Goal: Task Accomplishment & Management: Manage account settings

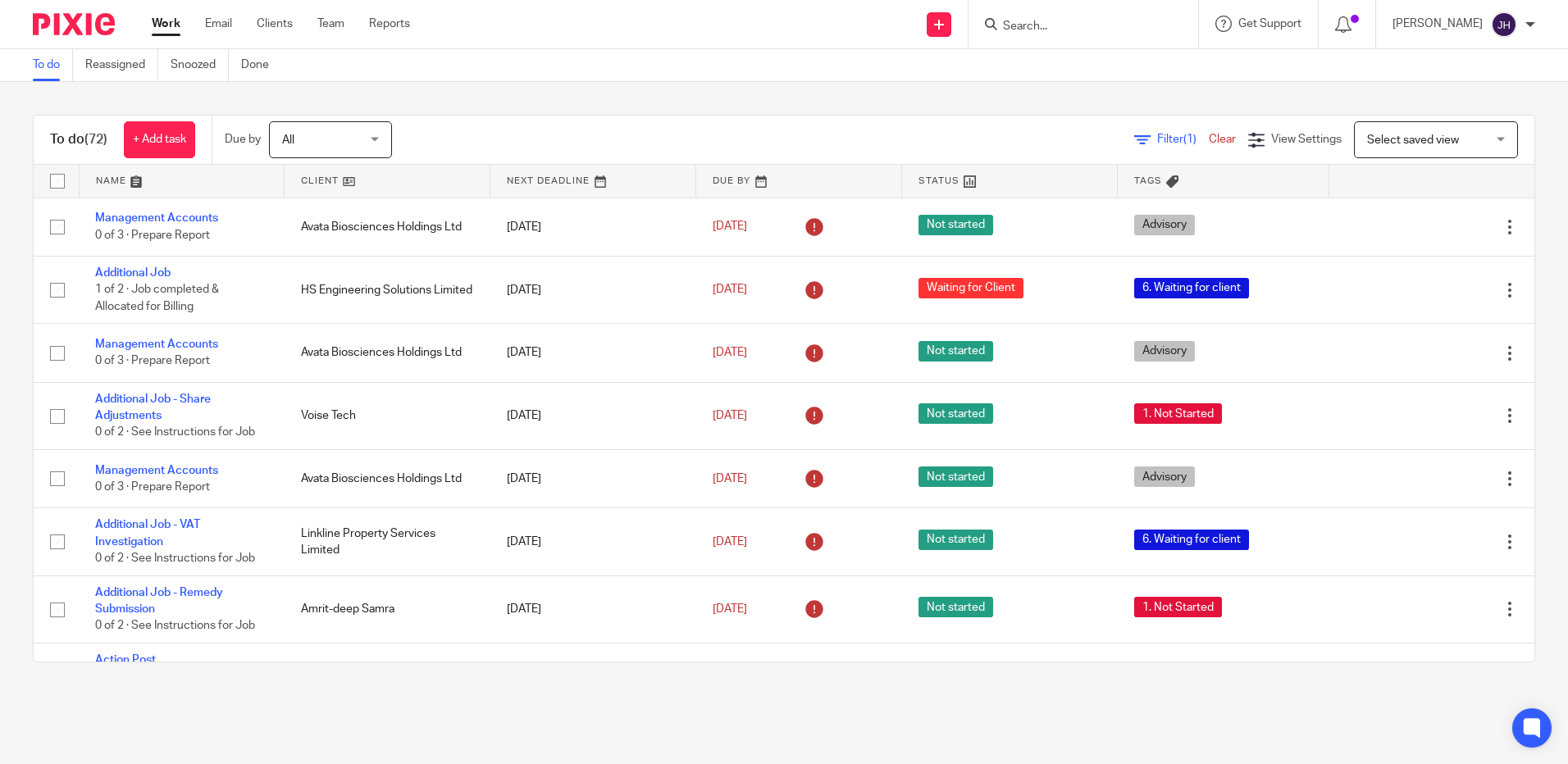
click at [1066, 30] on input "Search" at bounding box center [1075, 27] width 148 height 15
click at [112, 182] on link at bounding box center [182, 181] width 205 height 33
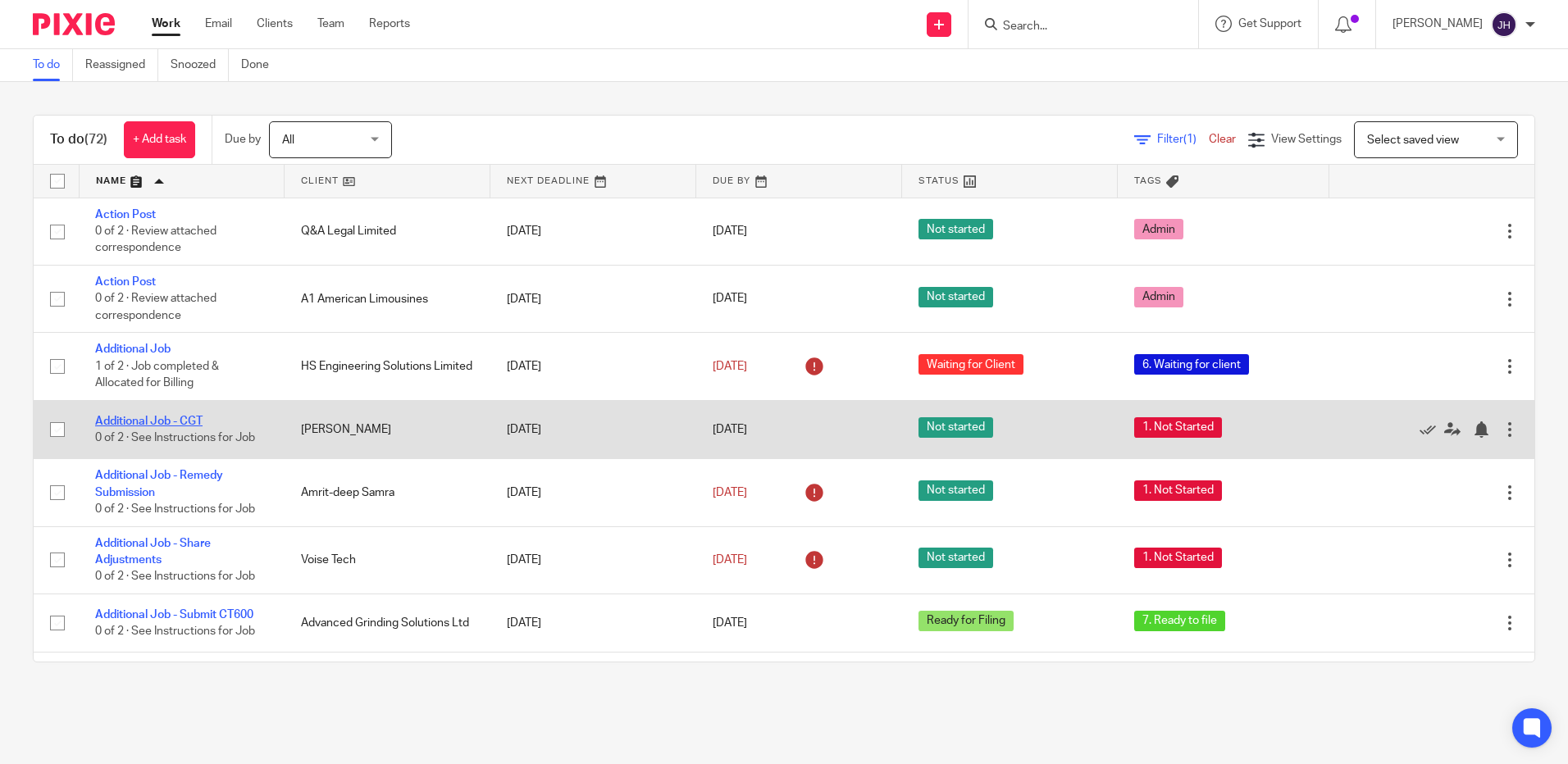
click at [187, 423] on link "Additional Job - CGT" at bounding box center [149, 422] width 108 height 11
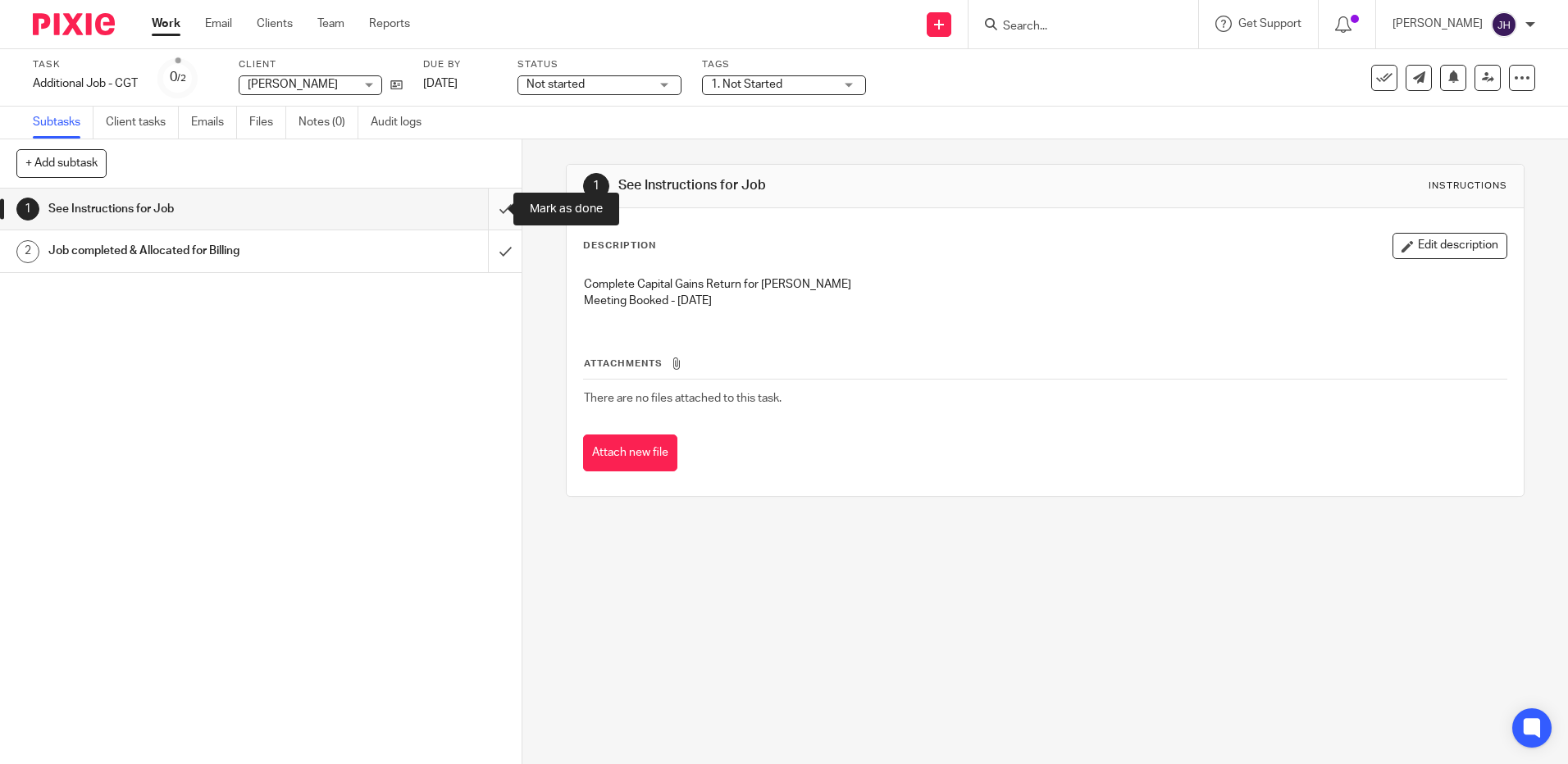
click at [481, 213] on input "submit" at bounding box center [260, 208] width 521 height 41
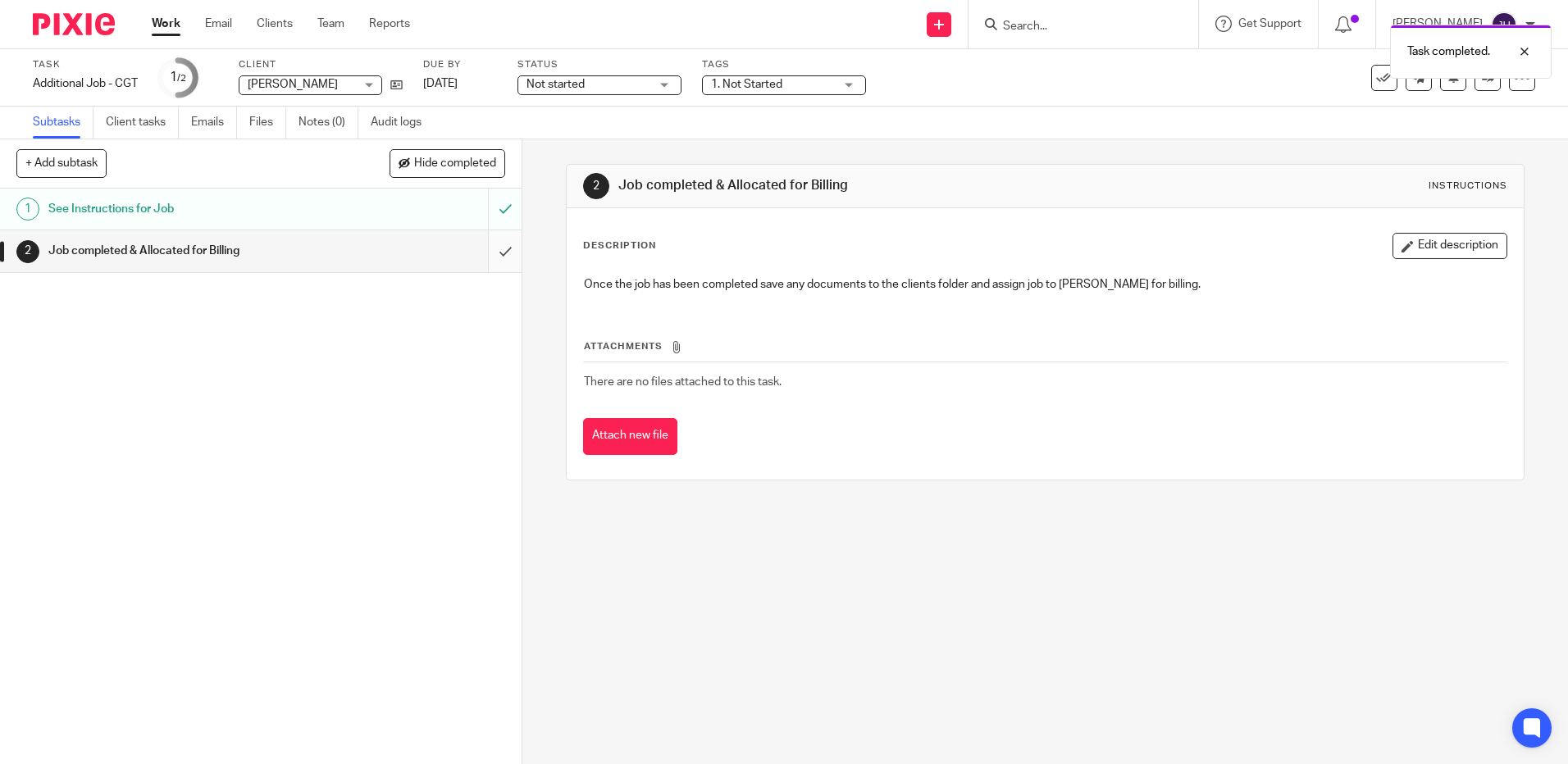
click at [491, 246] on input "submit" at bounding box center [260, 251] width 521 height 41
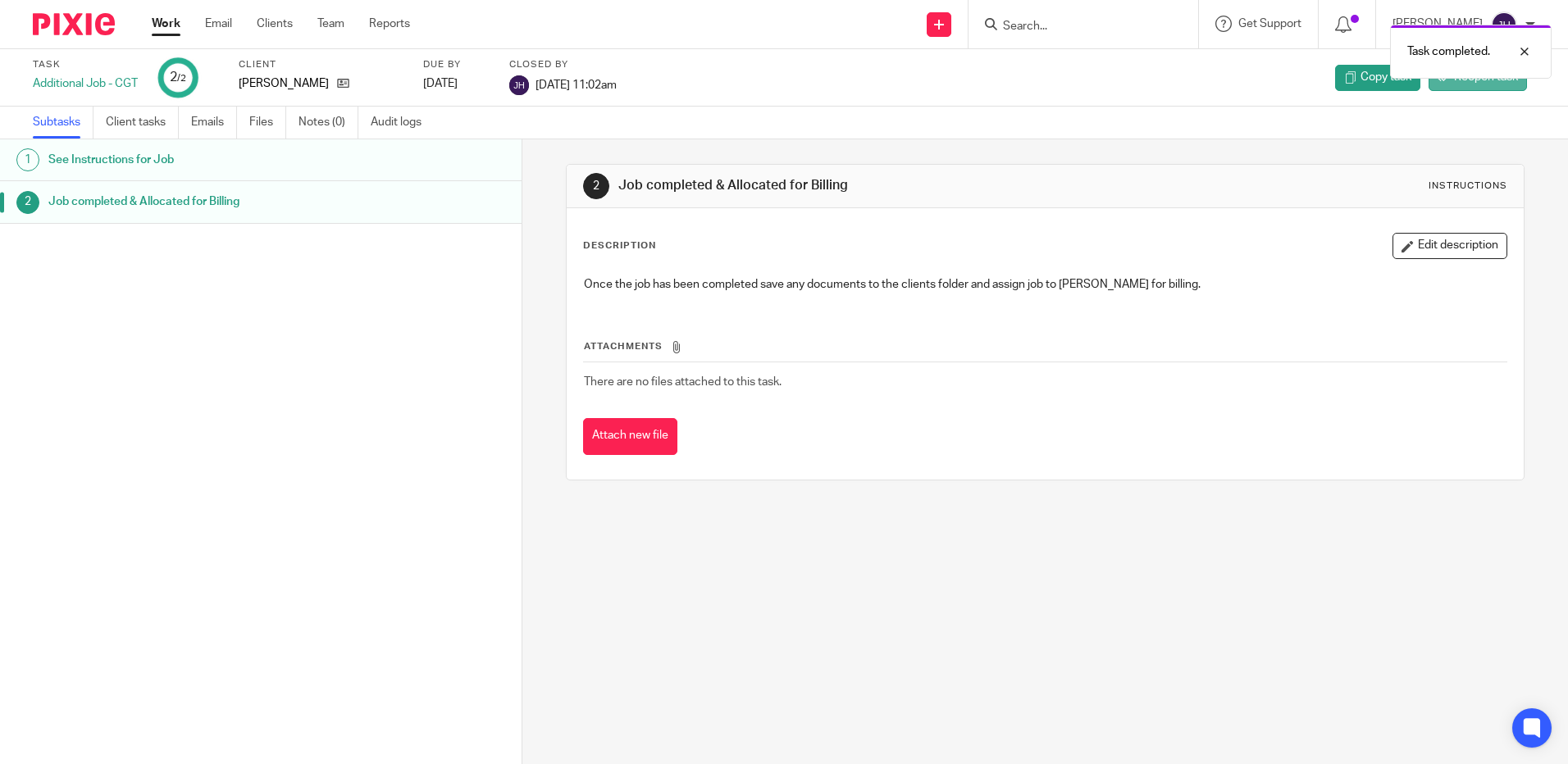
click at [1490, 84] on span "Reopen task" at bounding box center [1486, 77] width 64 height 16
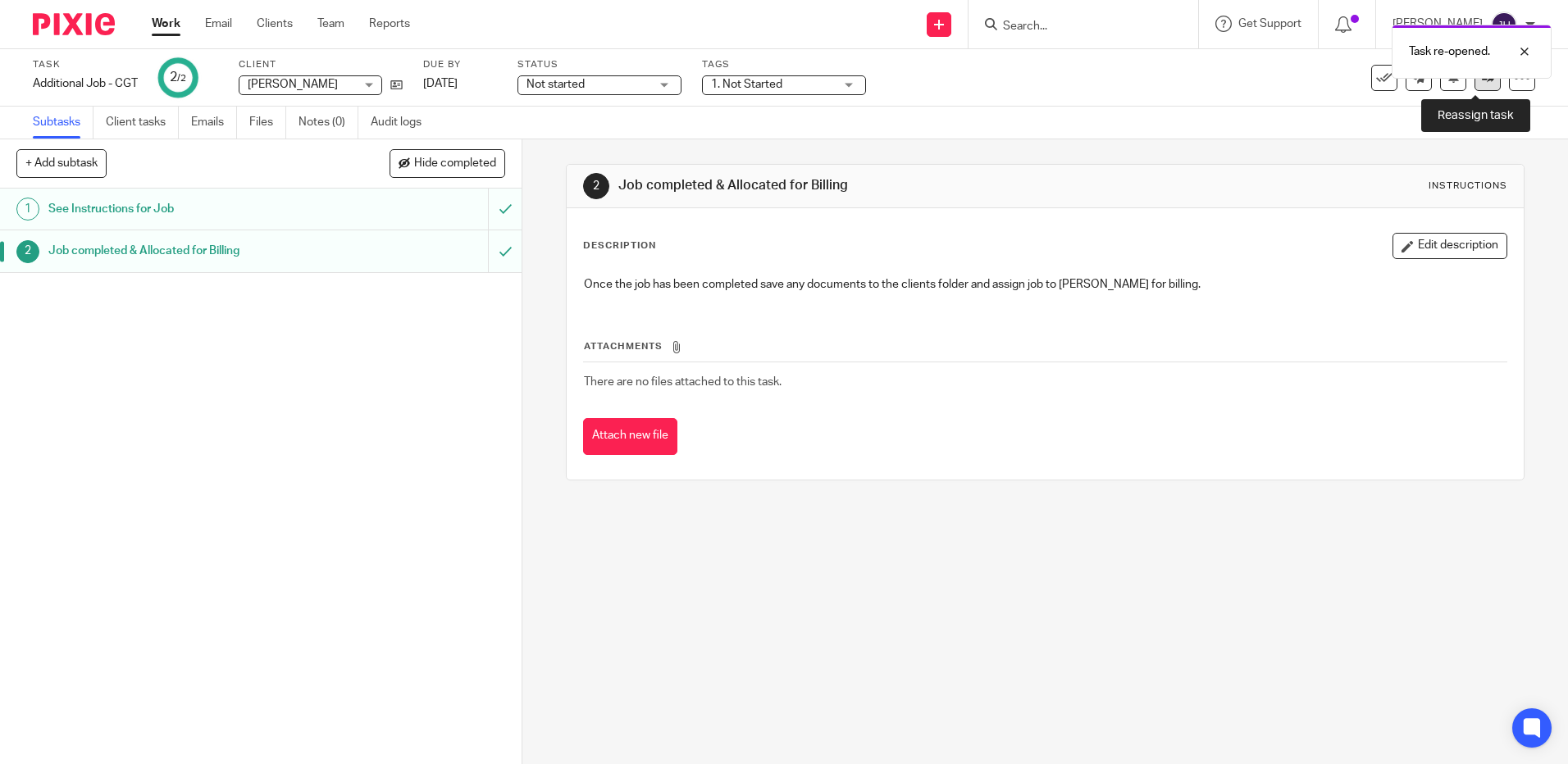
click at [1477, 86] on link at bounding box center [1488, 78] width 26 height 26
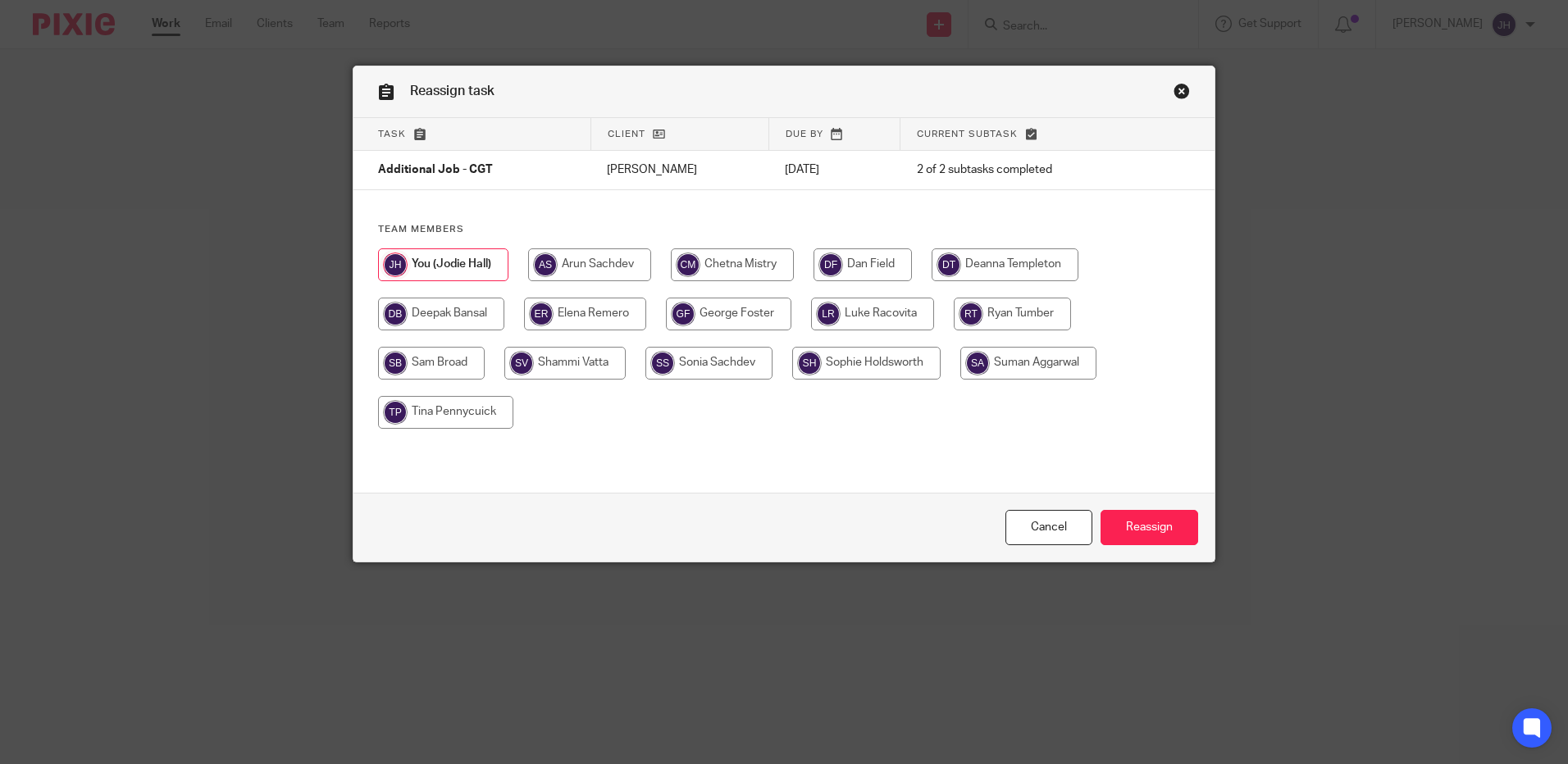
click at [962, 266] on input "radio" at bounding box center [1004, 265] width 147 height 33
radio input "true"
click at [1051, 521] on link "Cancel" at bounding box center [1049, 527] width 87 height 35
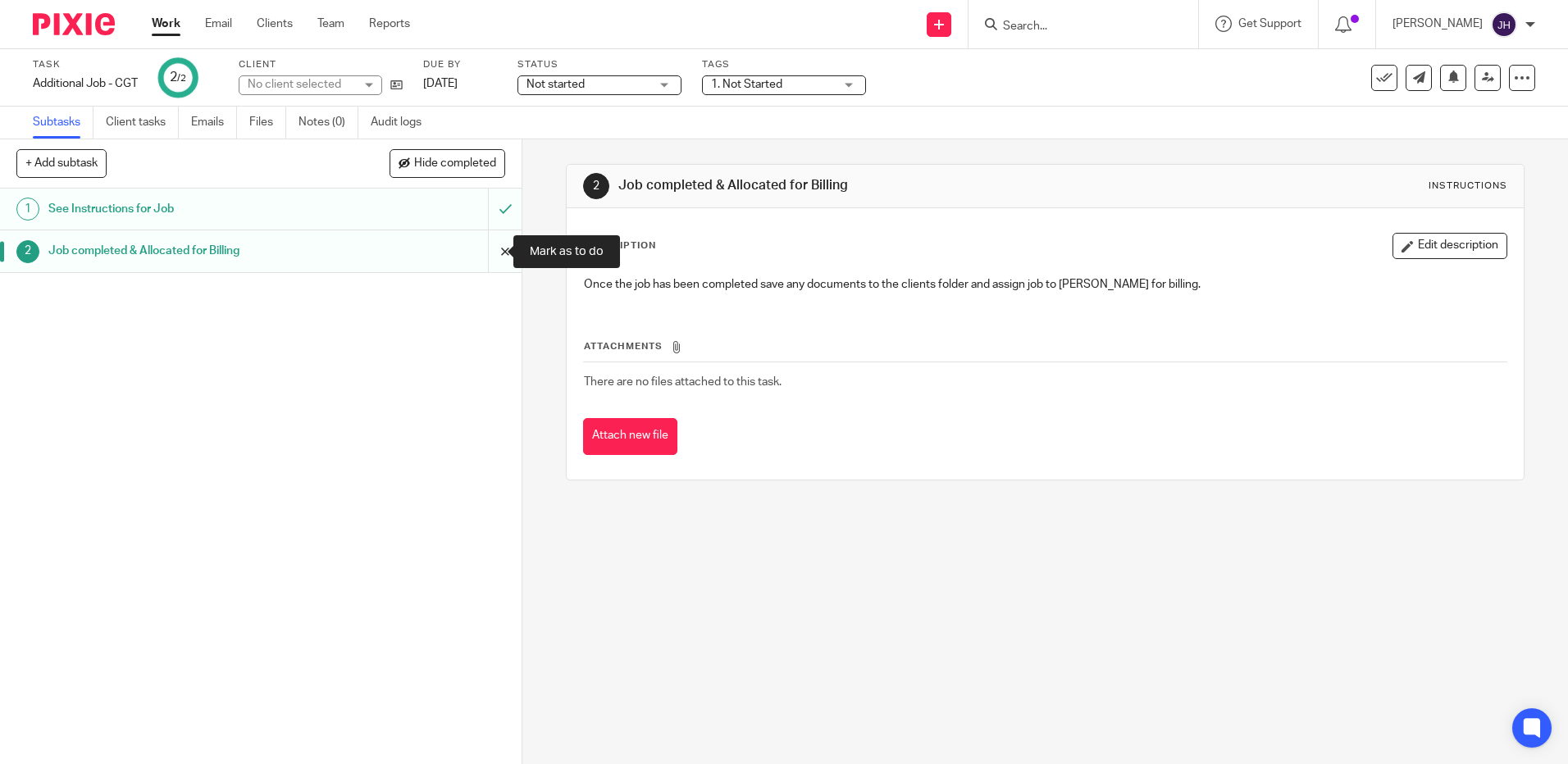
click at [484, 250] on input "submit" at bounding box center [260, 251] width 521 height 41
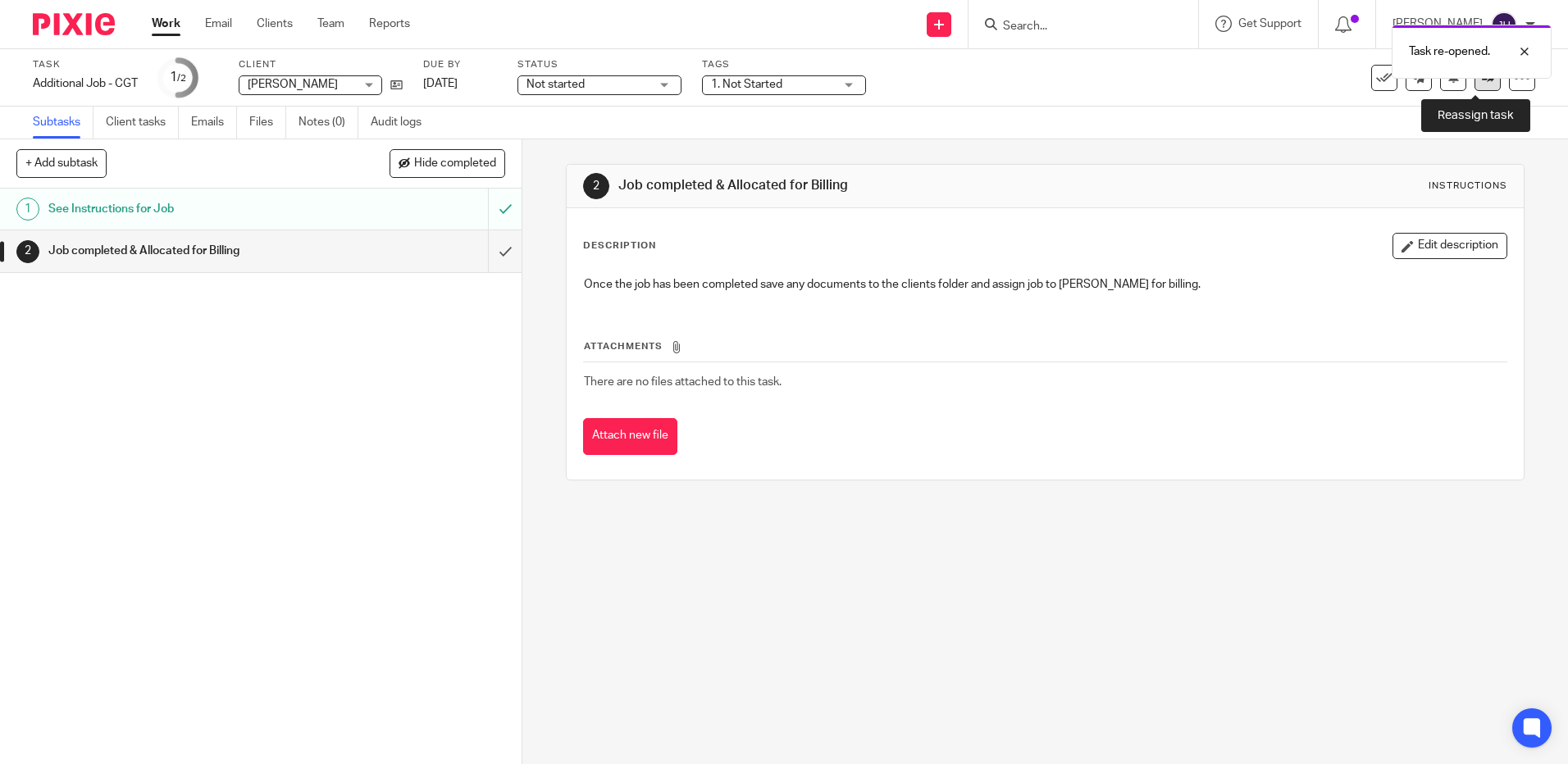
click at [1476, 87] on link at bounding box center [1488, 78] width 26 height 26
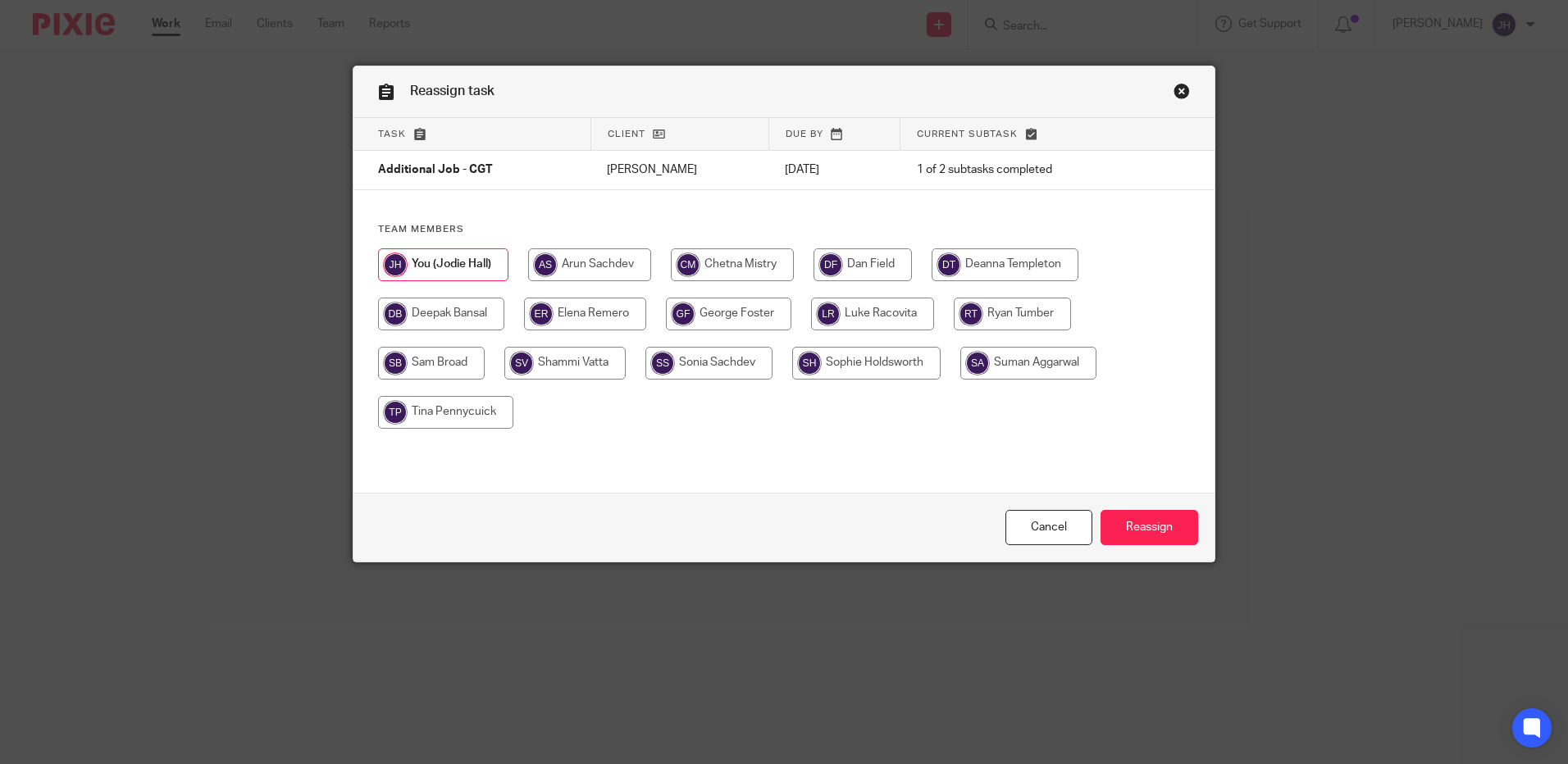
click at [965, 259] on input "radio" at bounding box center [1004, 265] width 147 height 33
radio input "true"
click at [1139, 531] on input "Reassign" at bounding box center [1149, 527] width 97 height 35
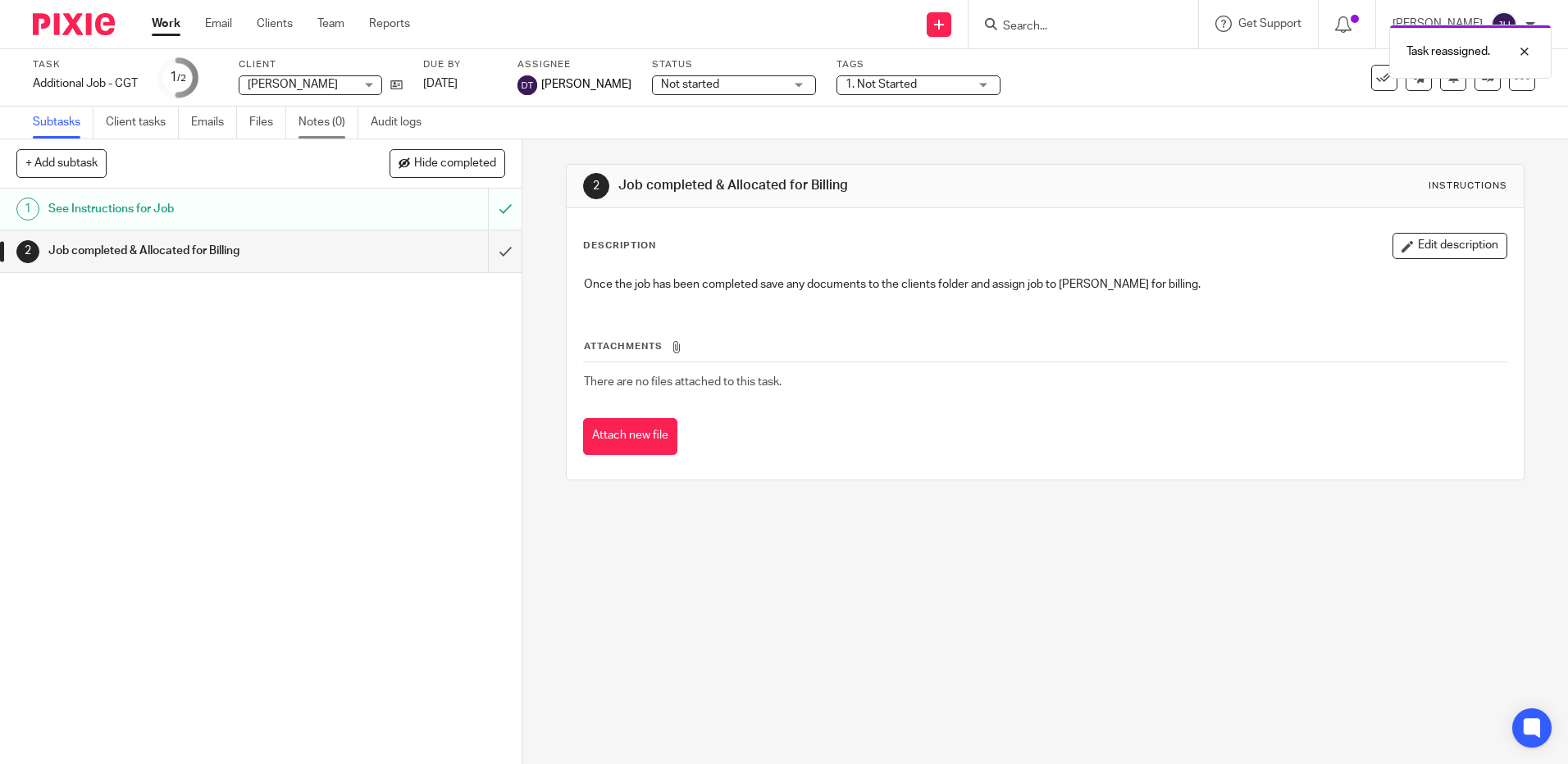
click at [329, 120] on link "Notes (0)" at bounding box center [328, 123] width 60 height 32
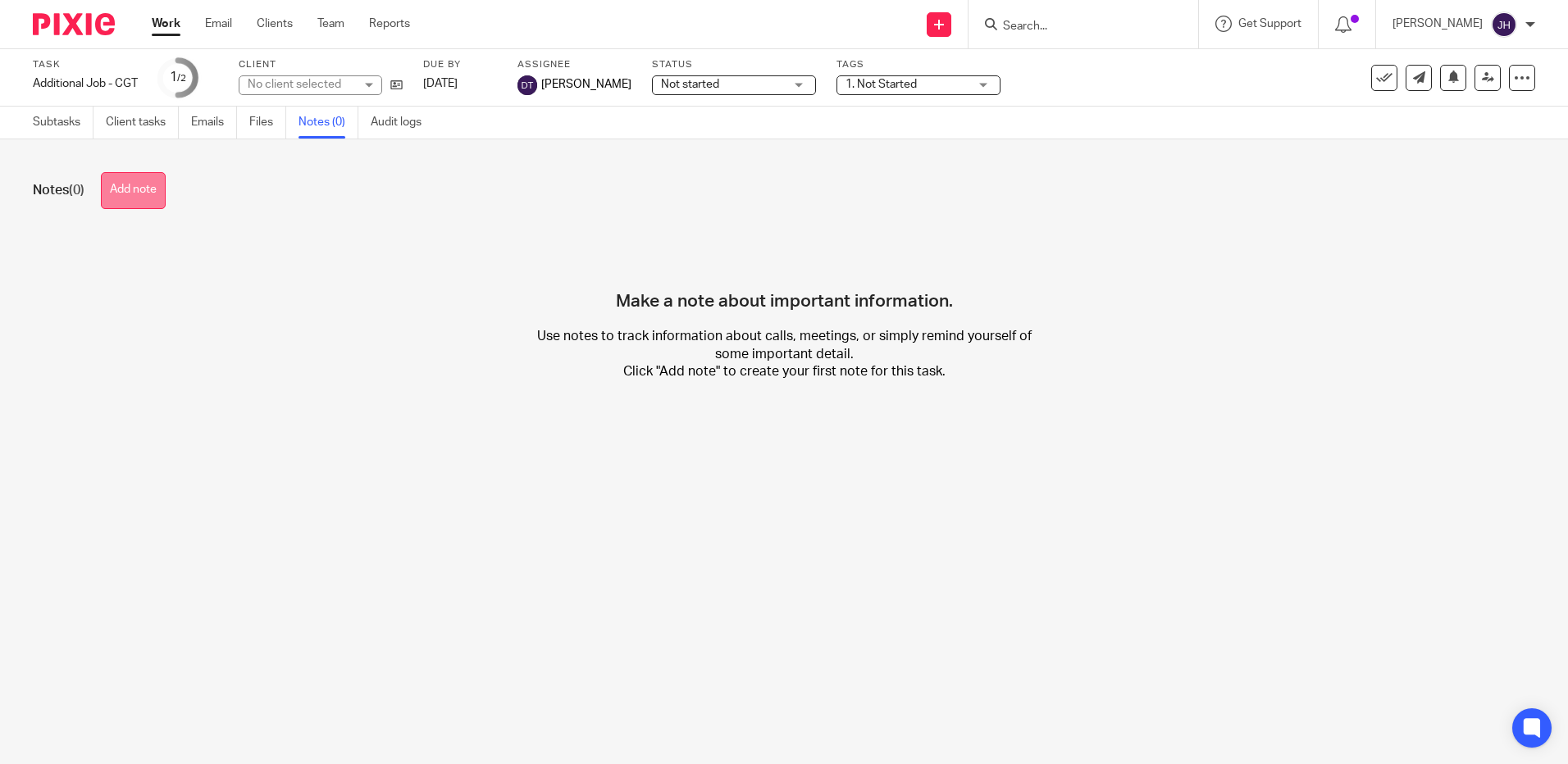
click at [128, 189] on button "Add note" at bounding box center [133, 190] width 65 height 37
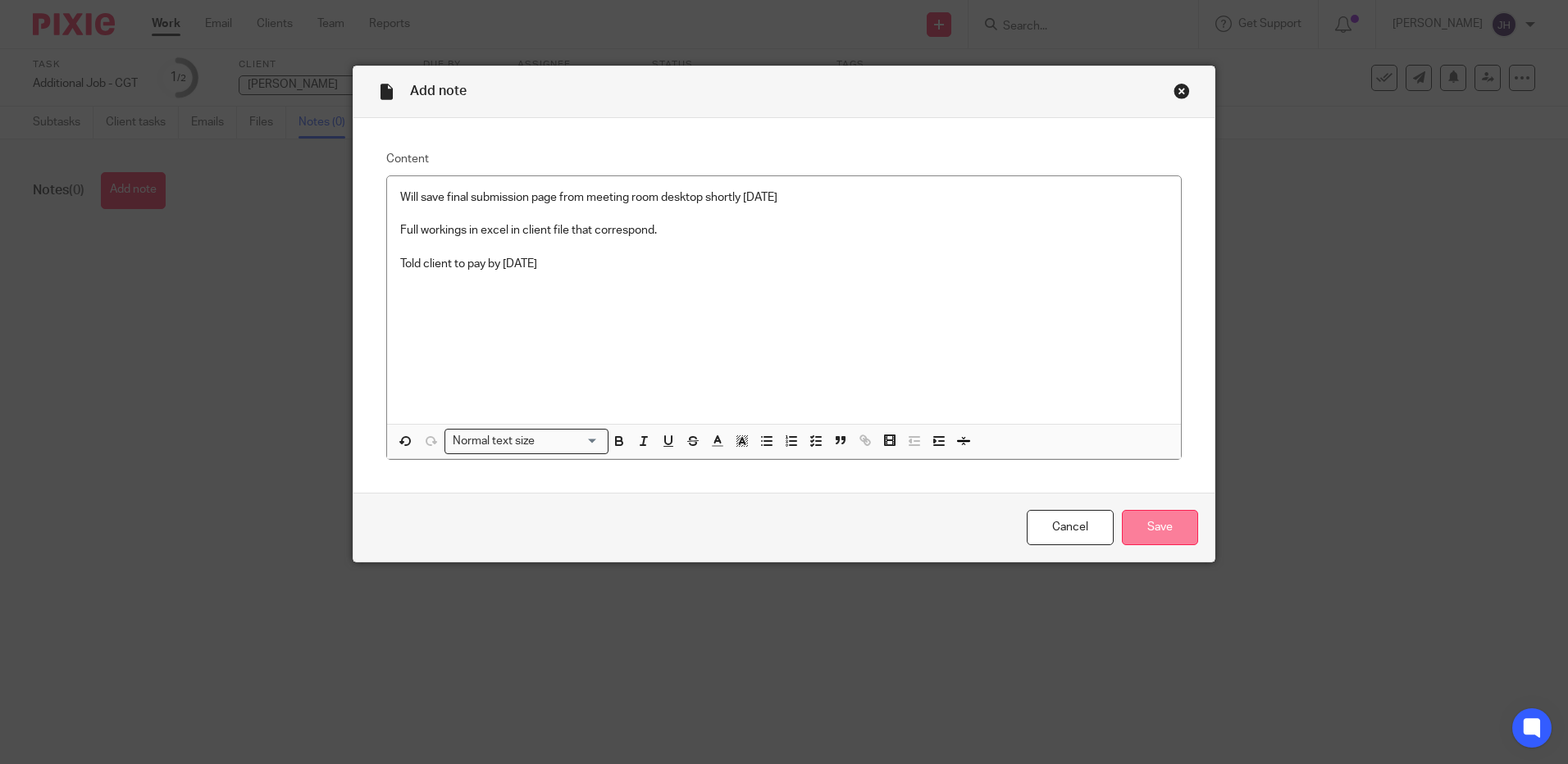
click at [1143, 526] on input "Save" at bounding box center [1159, 527] width 77 height 35
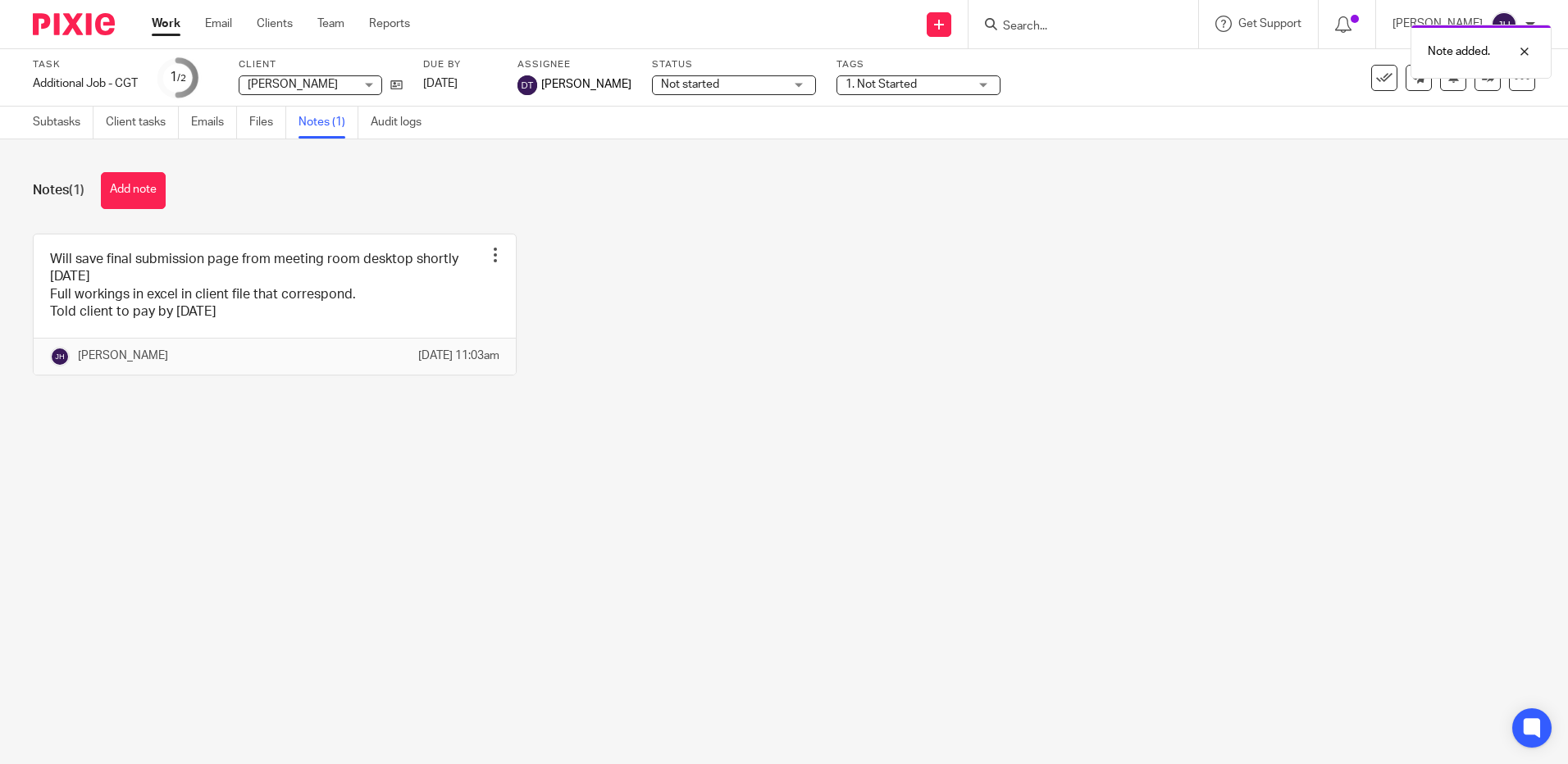
click at [160, 25] on link "Work" at bounding box center [166, 23] width 28 height 16
